Goal: Task Accomplishment & Management: Manage account settings

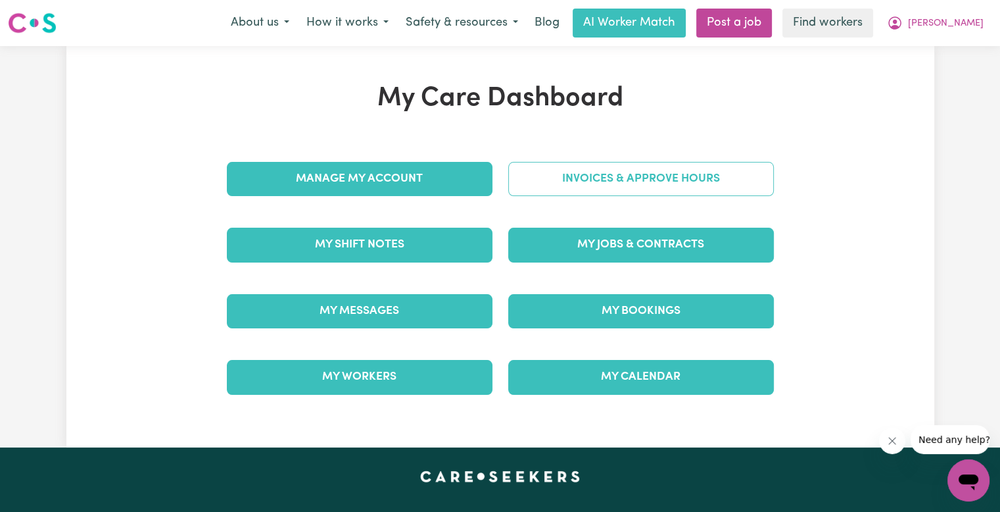
click at [554, 182] on link "Invoices & Approve Hours" at bounding box center [641, 179] width 266 height 34
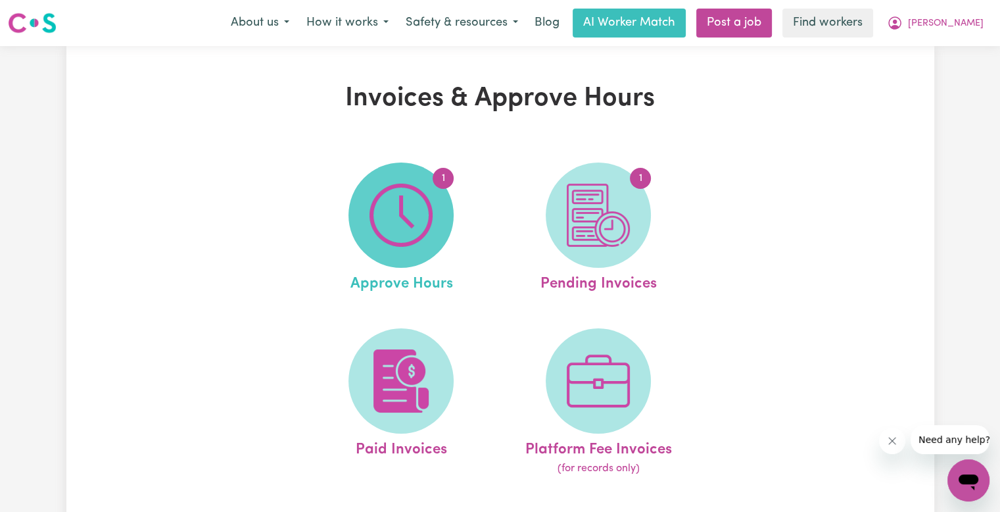
click at [405, 197] on img at bounding box center [401, 214] width 63 height 63
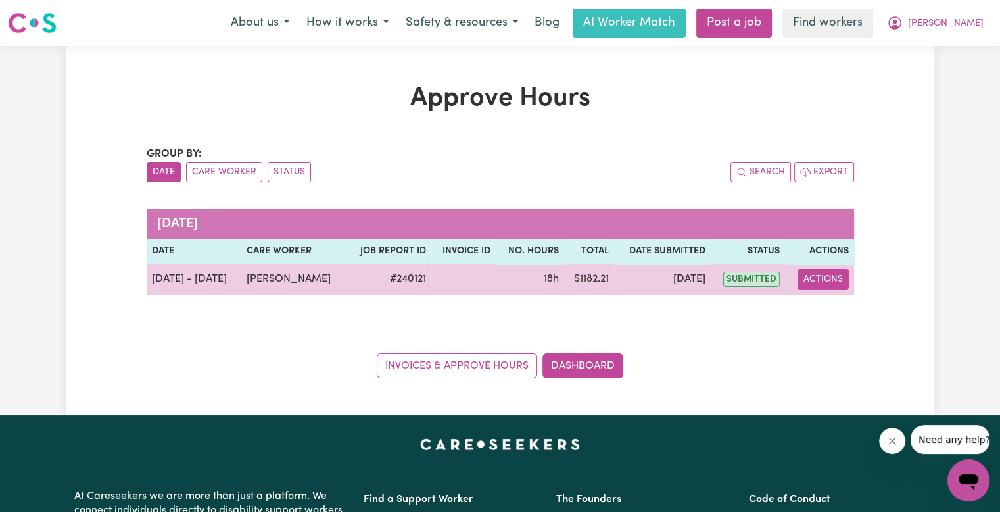
click at [836, 279] on button "Actions" at bounding box center [823, 279] width 51 height 20
click at [836, 303] on link "View Job Report" at bounding box center [856, 309] width 112 height 26
select select "pm"
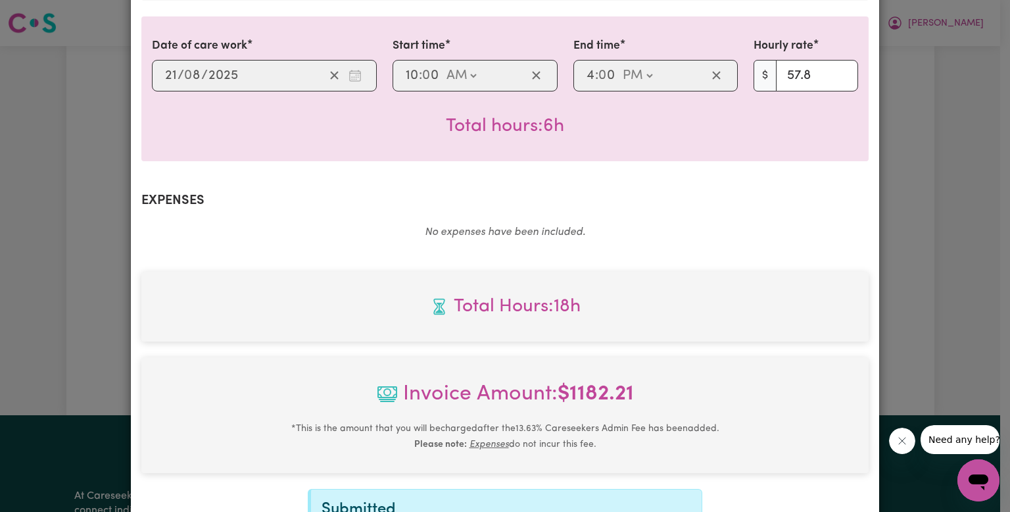
scroll to position [823, 0]
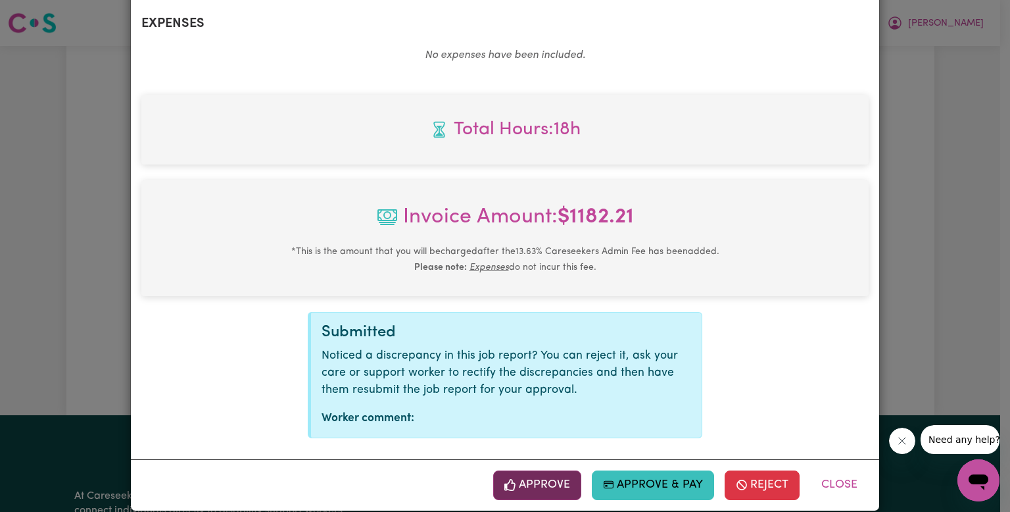
click at [512, 479] on icon "button" at bounding box center [509, 485] width 11 height 12
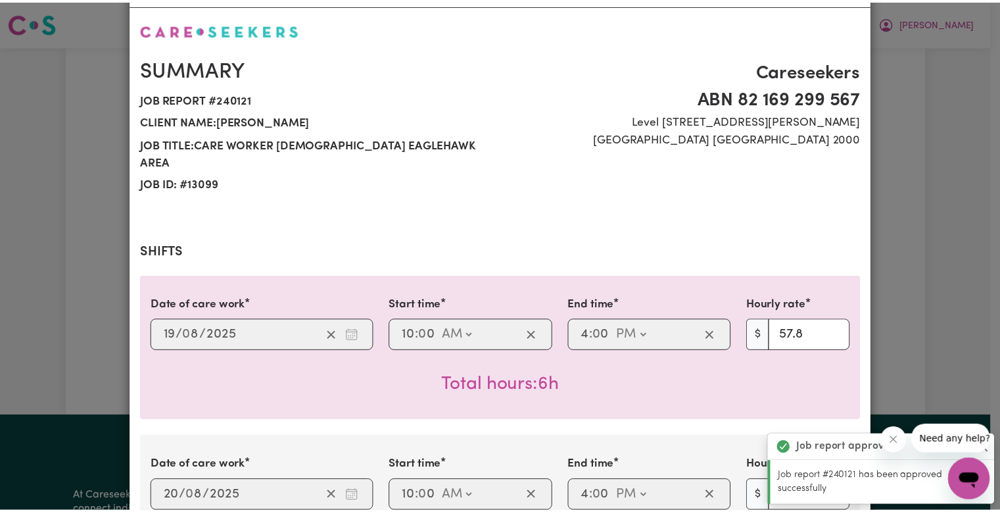
scroll to position [0, 0]
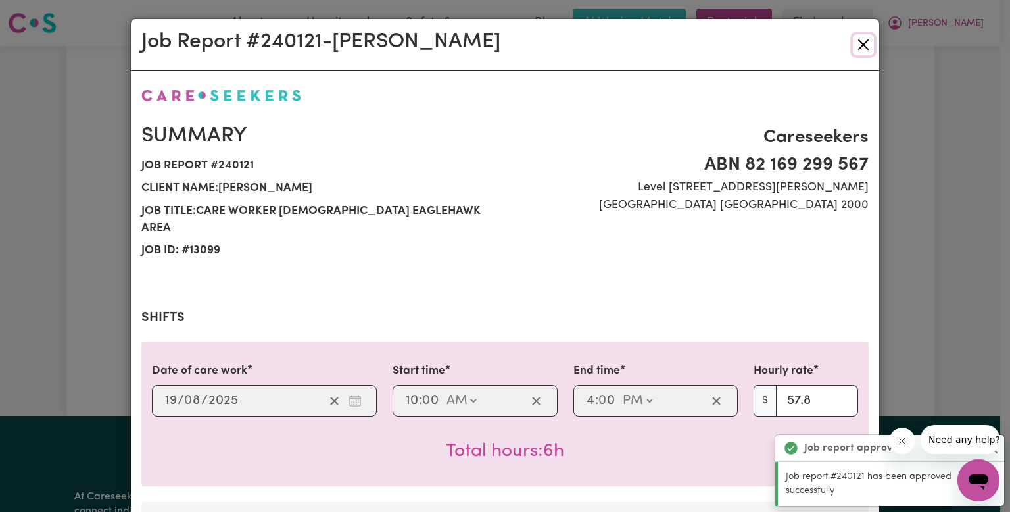
click at [857, 45] on button "Close" at bounding box center [863, 44] width 21 height 21
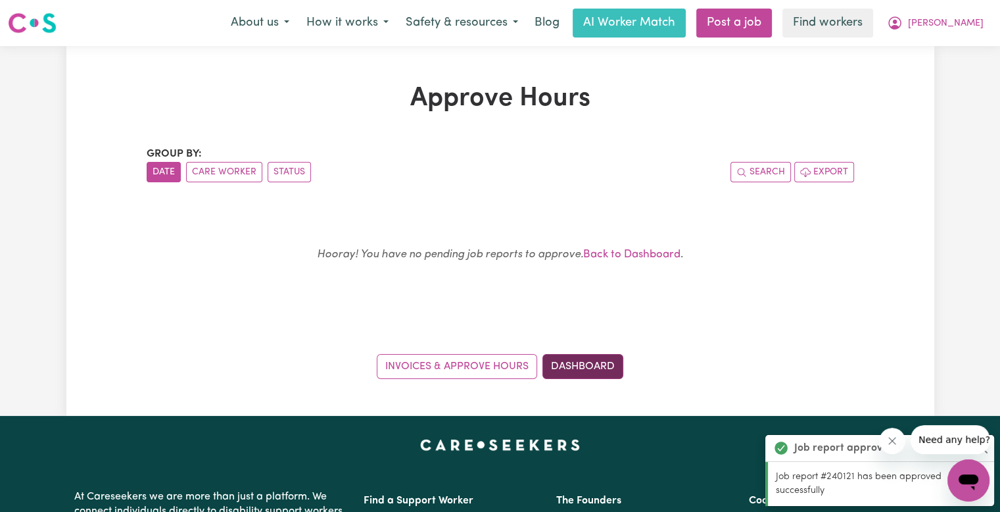
click at [575, 368] on link "Dashboard" at bounding box center [582, 366] width 81 height 25
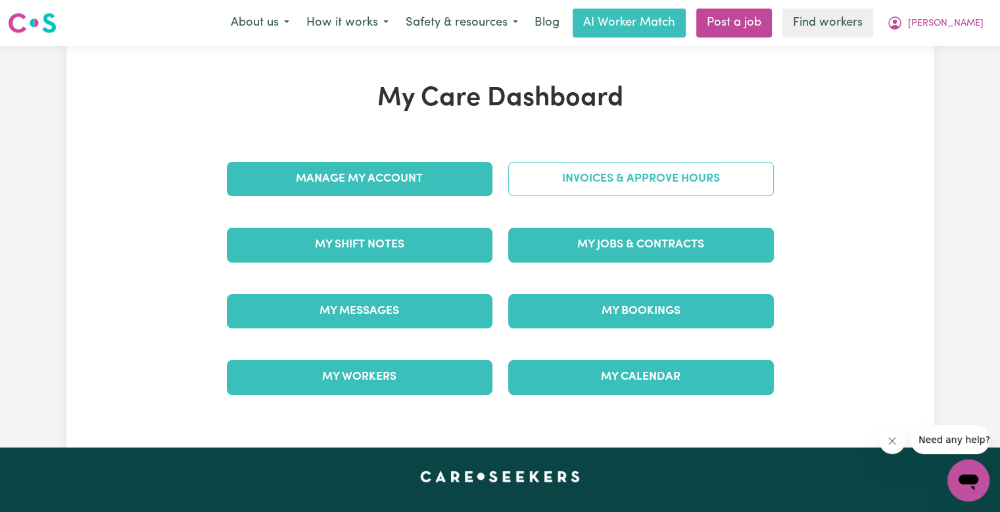
click at [584, 185] on link "Invoices & Approve Hours" at bounding box center [641, 179] width 266 height 34
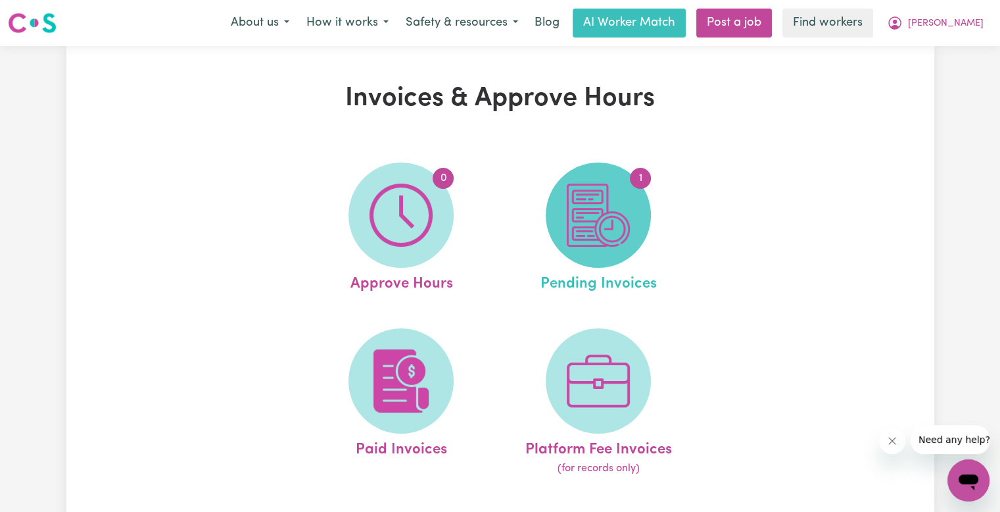
click at [569, 217] on img at bounding box center [598, 214] width 63 height 63
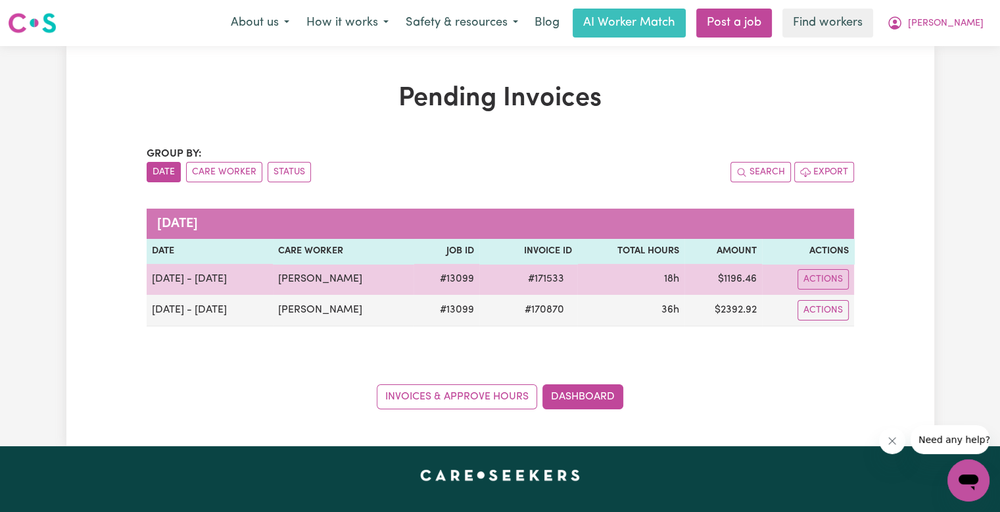
click at [544, 277] on span "# 171533" at bounding box center [546, 279] width 52 height 16
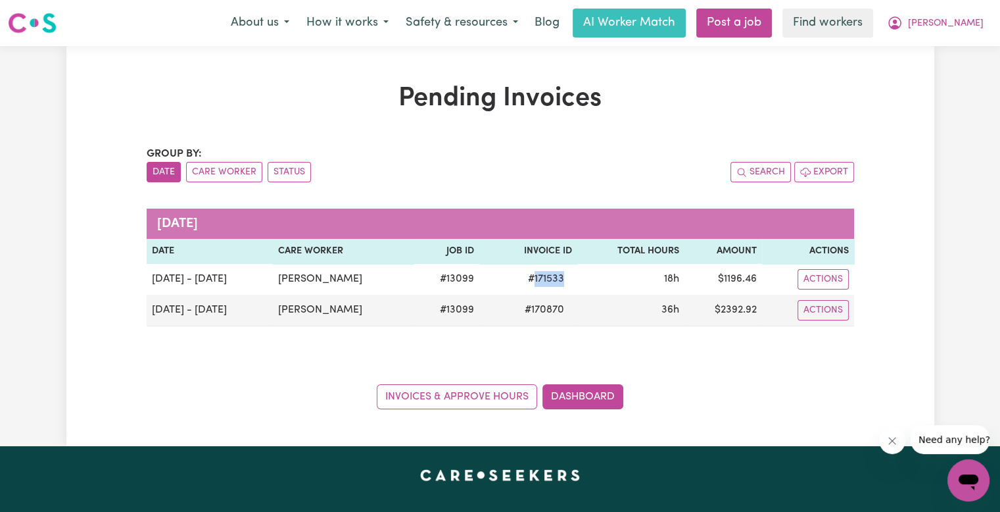
copy span "171533"
drag, startPoint x: 945, startPoint y: 22, endPoint x: 943, endPoint y: 33, distance: 11.4
click at [943, 26] on span "[PERSON_NAME]" at bounding box center [946, 23] width 76 height 14
click at [926, 70] on link "Logout" at bounding box center [940, 75] width 104 height 25
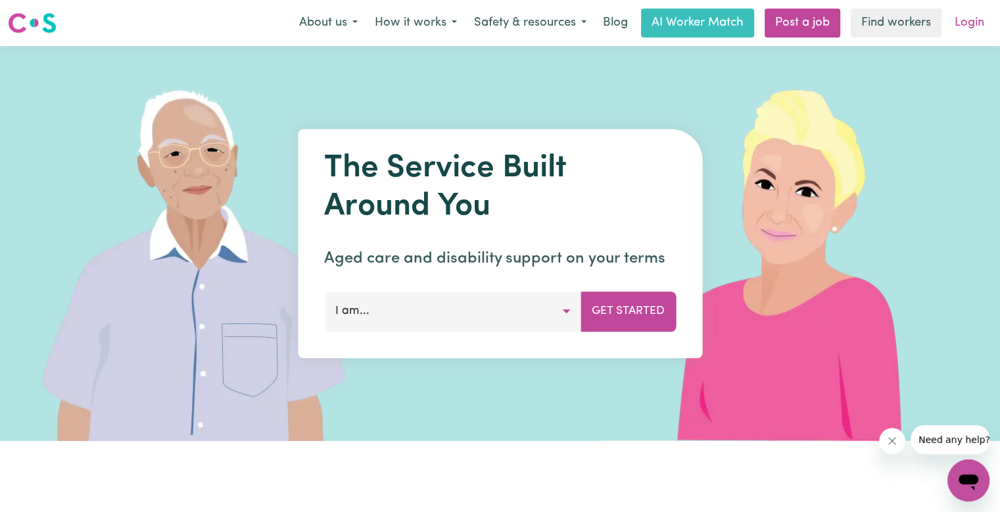
click at [957, 22] on link "Login" at bounding box center [969, 23] width 45 height 29
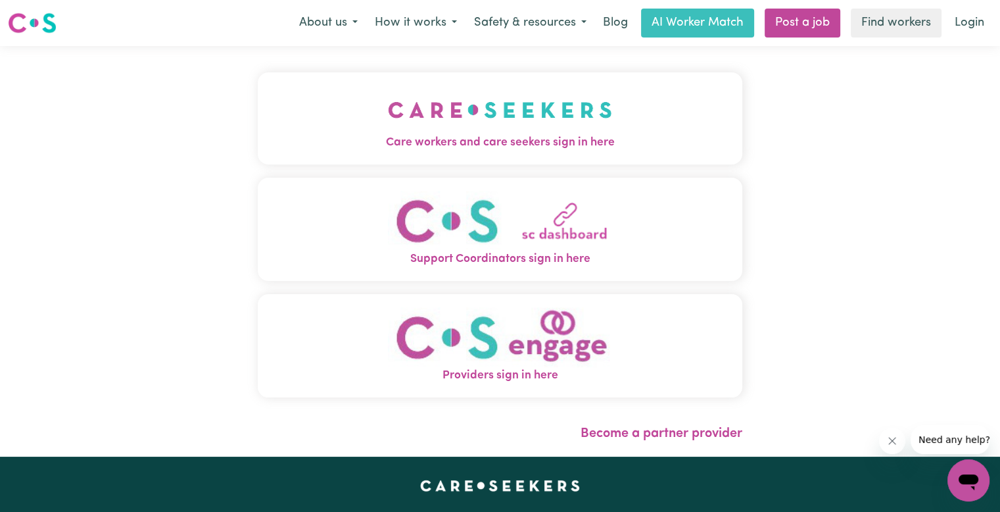
click at [450, 112] on img "Care workers and care seekers sign in here" at bounding box center [500, 109] width 224 height 49
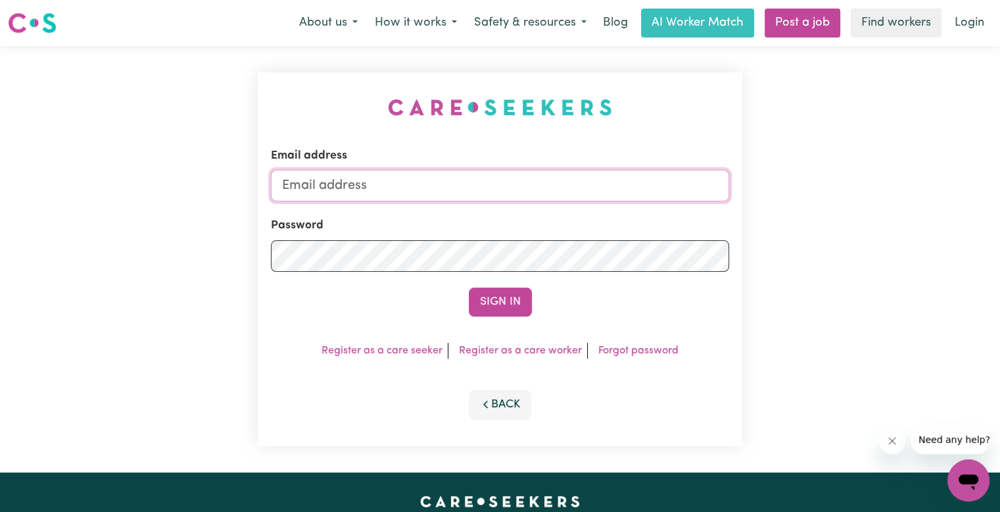
click at [490, 185] on input "Email address" at bounding box center [500, 186] width 458 height 32
type input "superuser~[EMAIL_ADDRESS][DOMAIN_NAME]"
click at [469, 287] on button "Sign In" at bounding box center [500, 301] width 63 height 29
